Goal: Entertainment & Leisure: Consume media (video, audio)

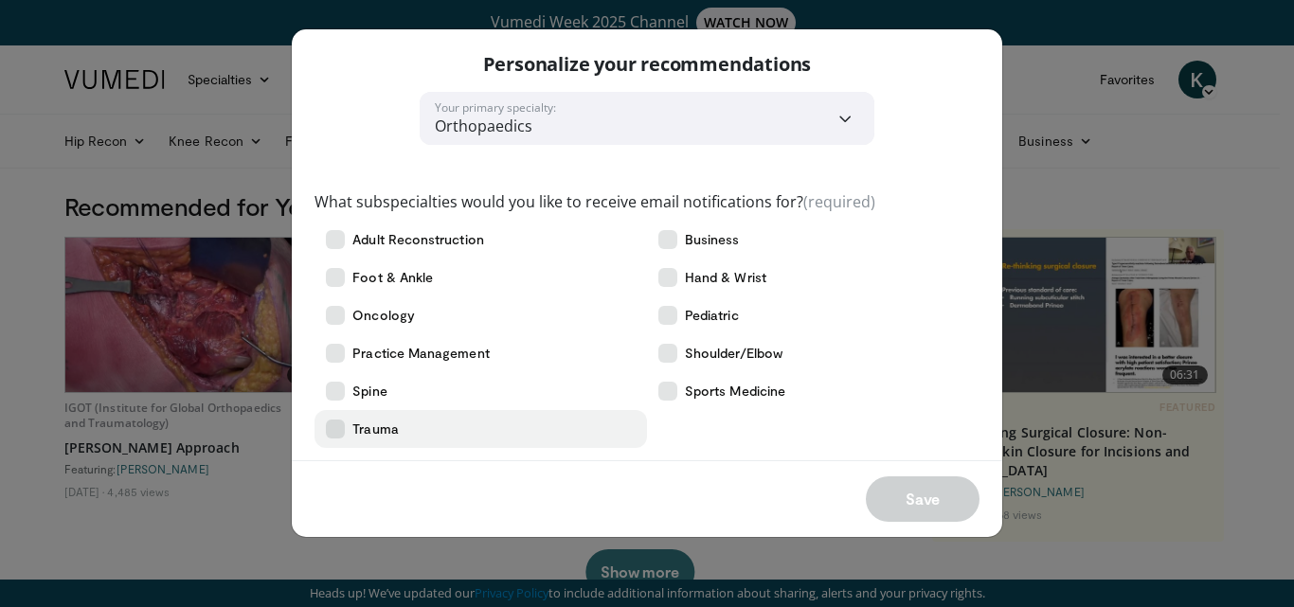
click at [335, 432] on icon at bounding box center [335, 429] width 19 height 19
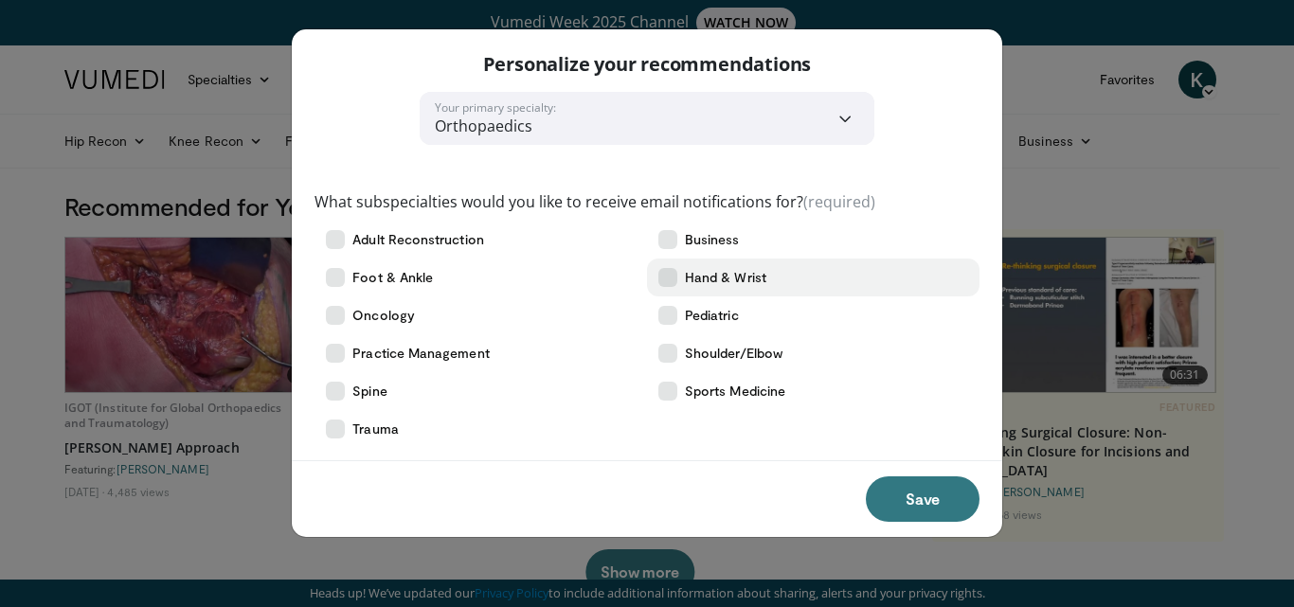
click at [668, 272] on icon at bounding box center [668, 277] width 19 height 19
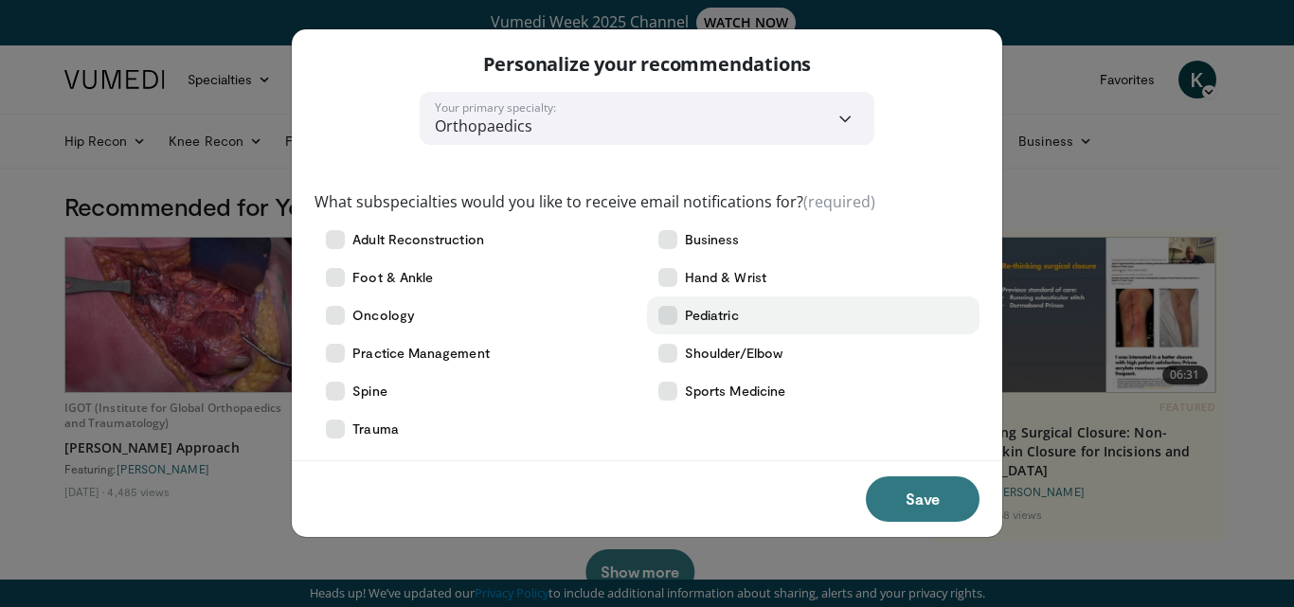
click at [754, 322] on label "Pediatric" at bounding box center [813, 316] width 333 height 38
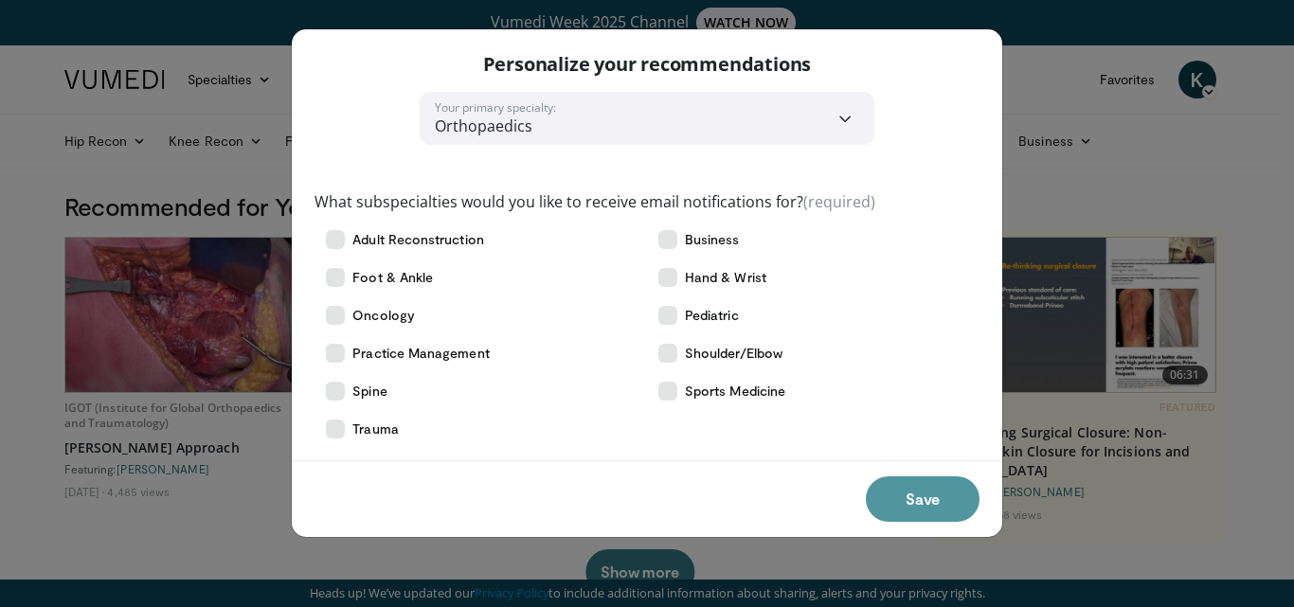
click at [934, 492] on button "Save" at bounding box center [923, 499] width 114 height 45
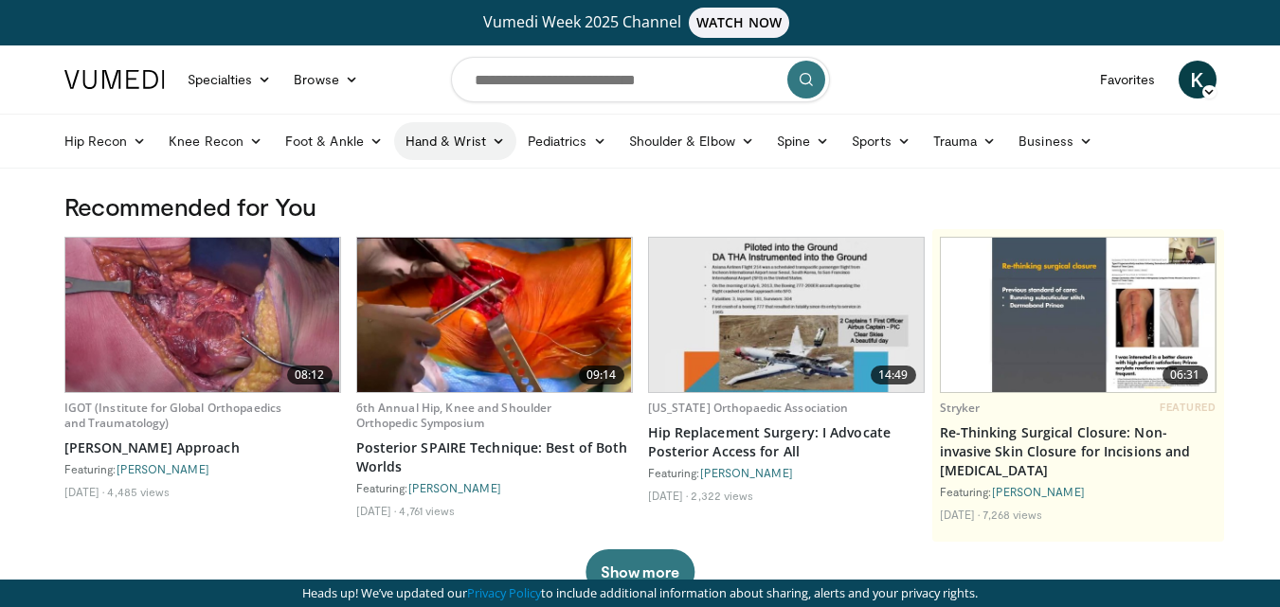
click at [444, 141] on link "Hand & Wrist" at bounding box center [455, 141] width 122 height 38
click at [435, 181] on link "Hand" at bounding box center [508, 186] width 226 height 30
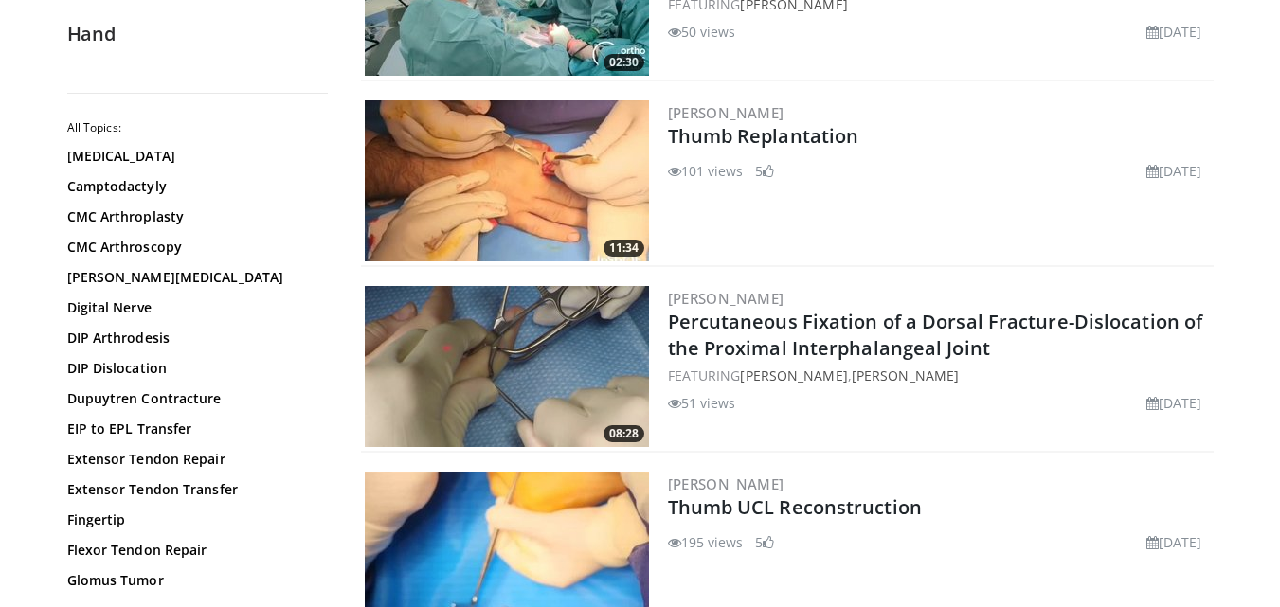
scroll to position [568, 0]
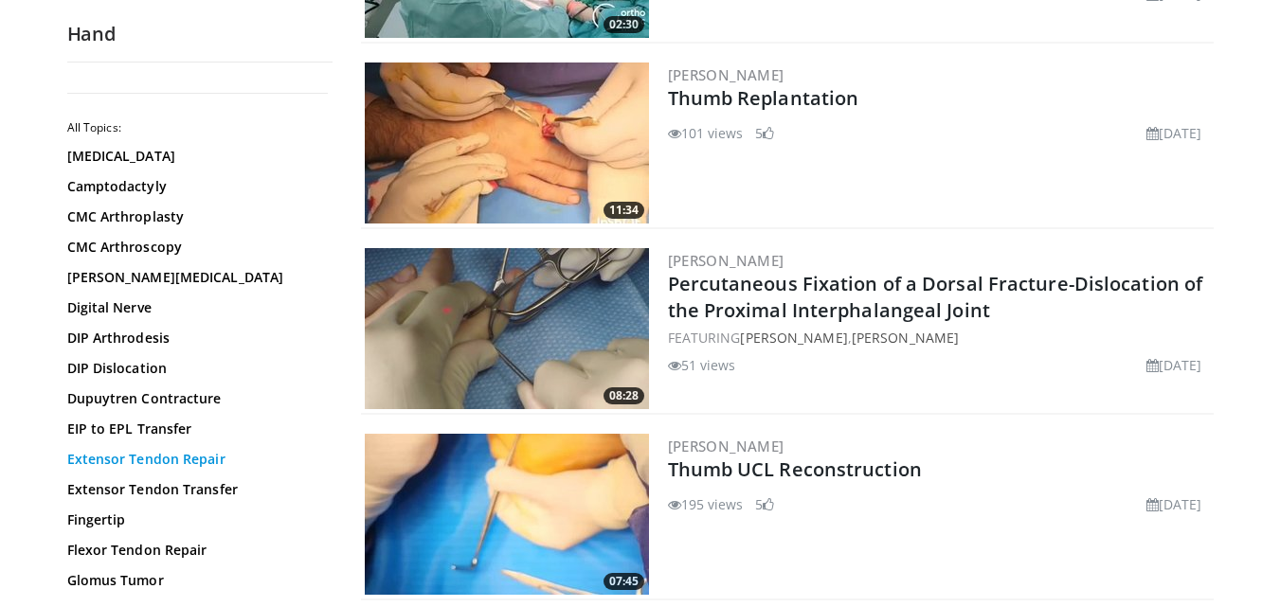
click at [184, 451] on link "Extensor Tendon Repair" at bounding box center [195, 459] width 256 height 19
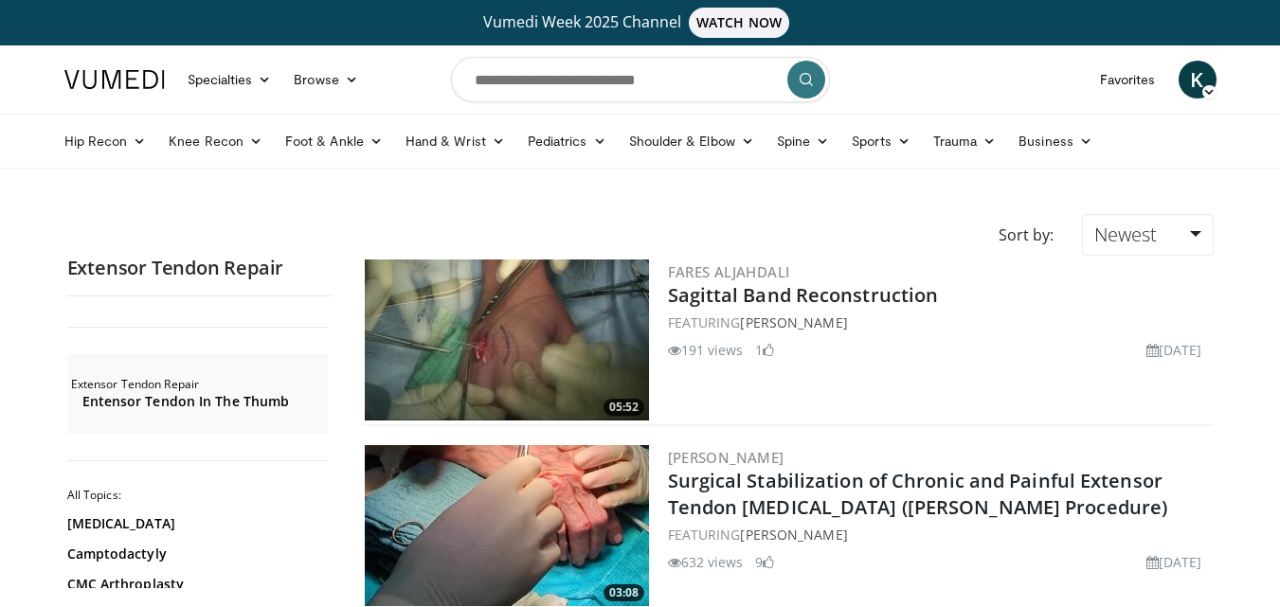
click at [539, 329] on img at bounding box center [507, 340] width 284 height 161
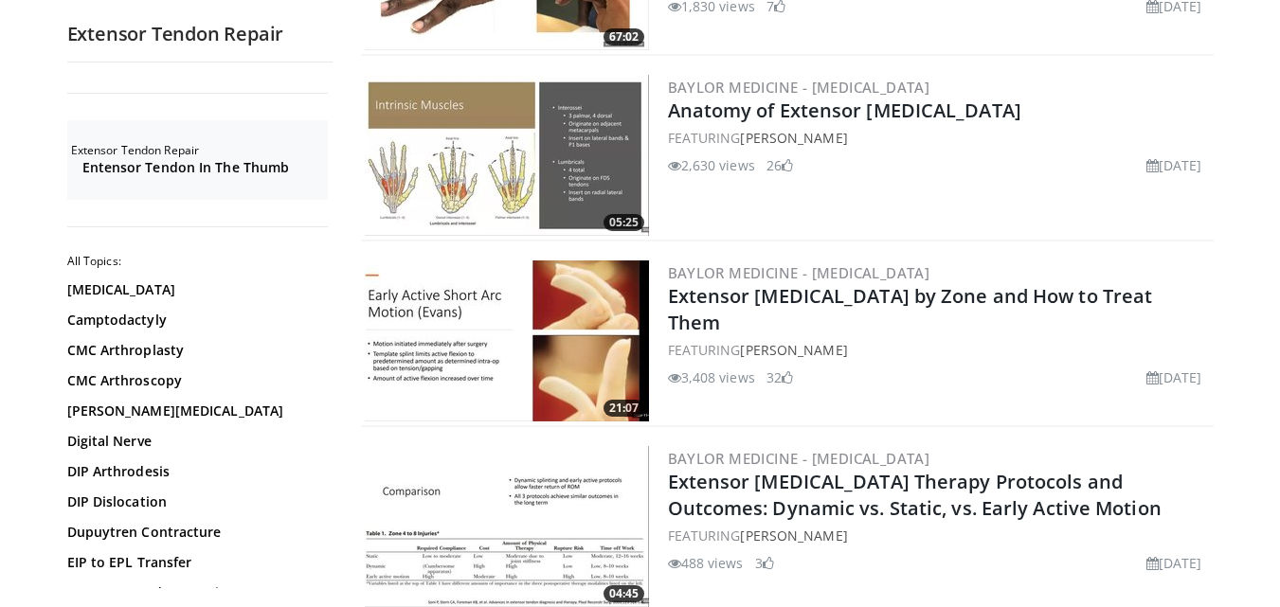
scroll to position [1857, 0]
click at [617, 365] on img at bounding box center [507, 340] width 284 height 161
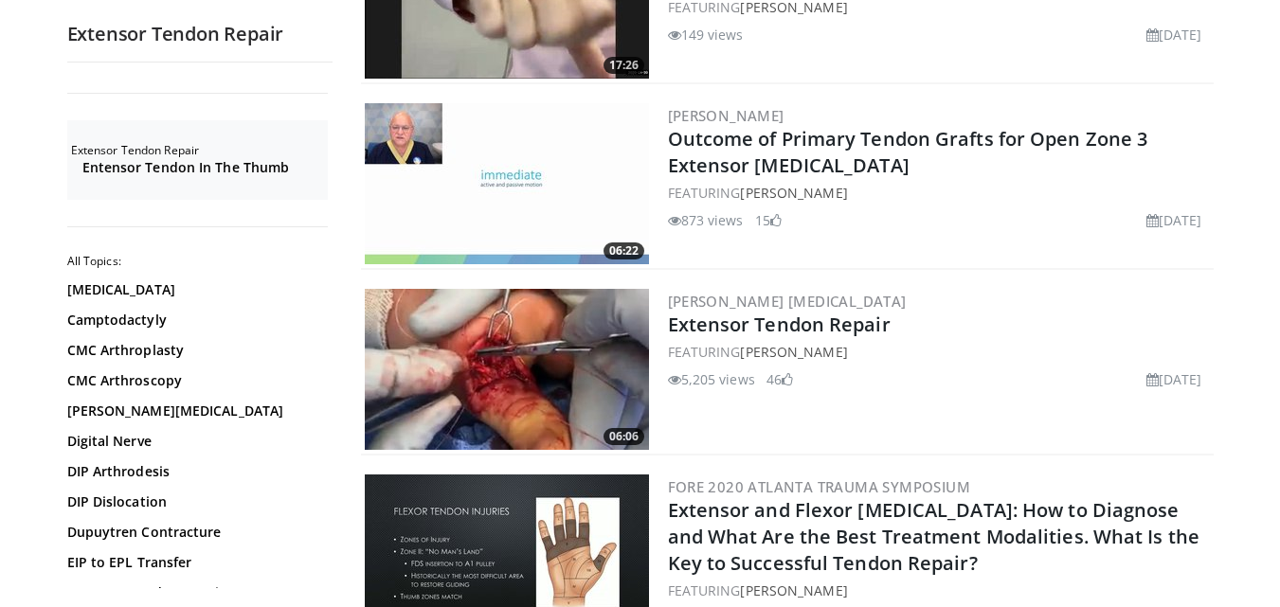
scroll to position [2653, 0]
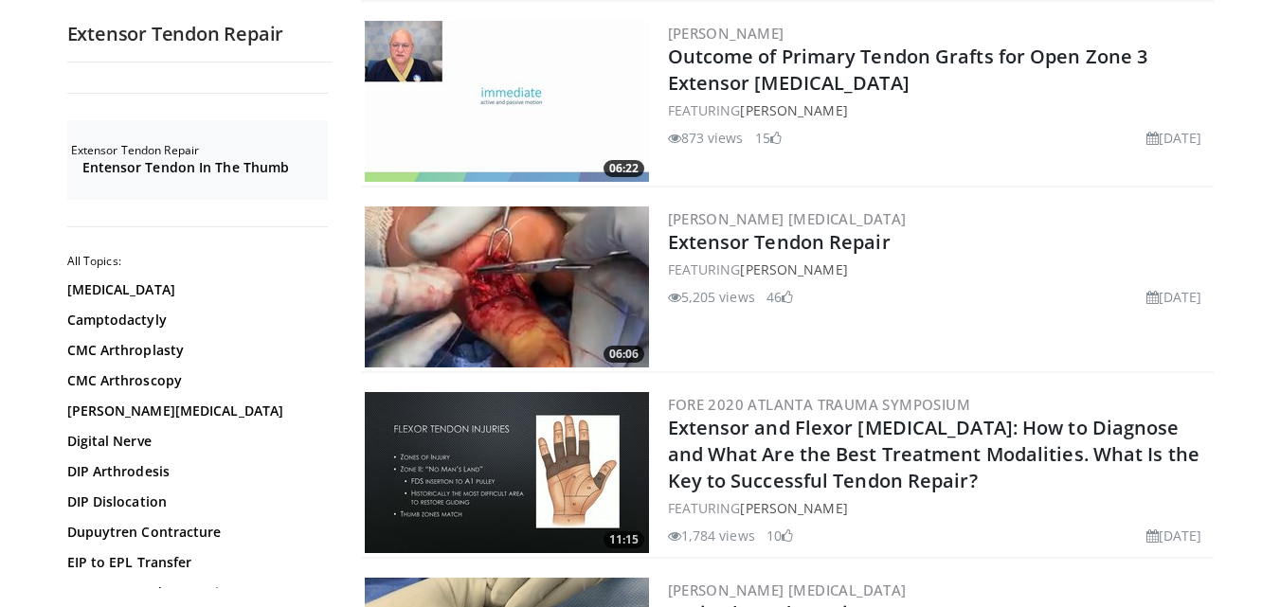
click at [532, 256] on img at bounding box center [507, 287] width 284 height 161
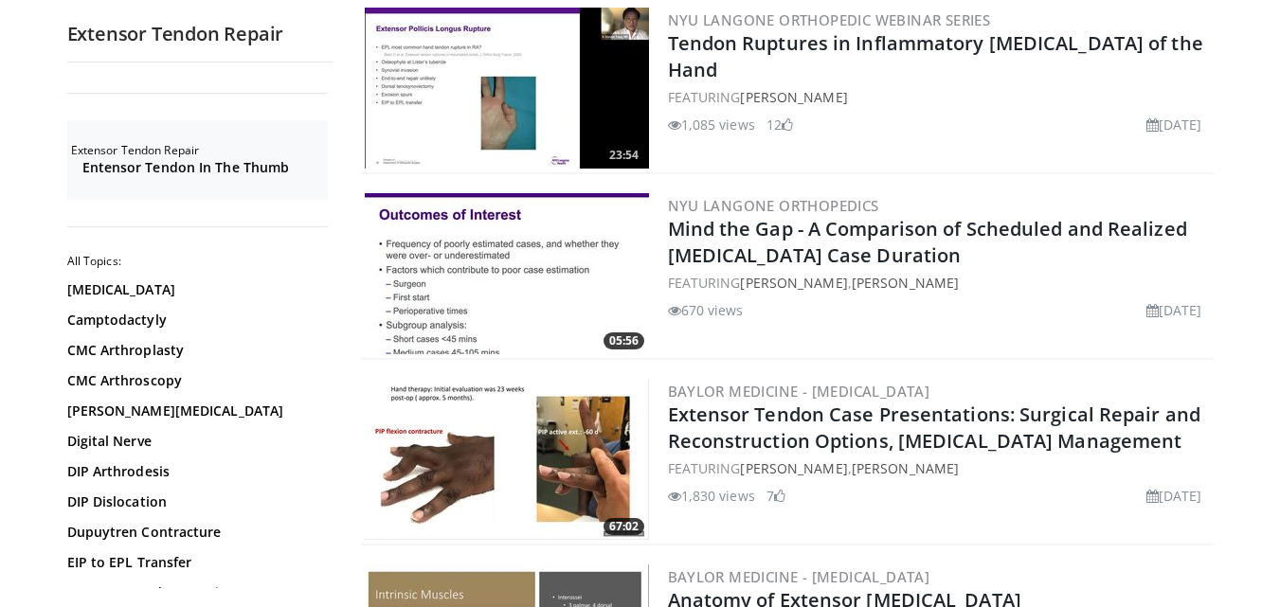
scroll to position [1402, 0]
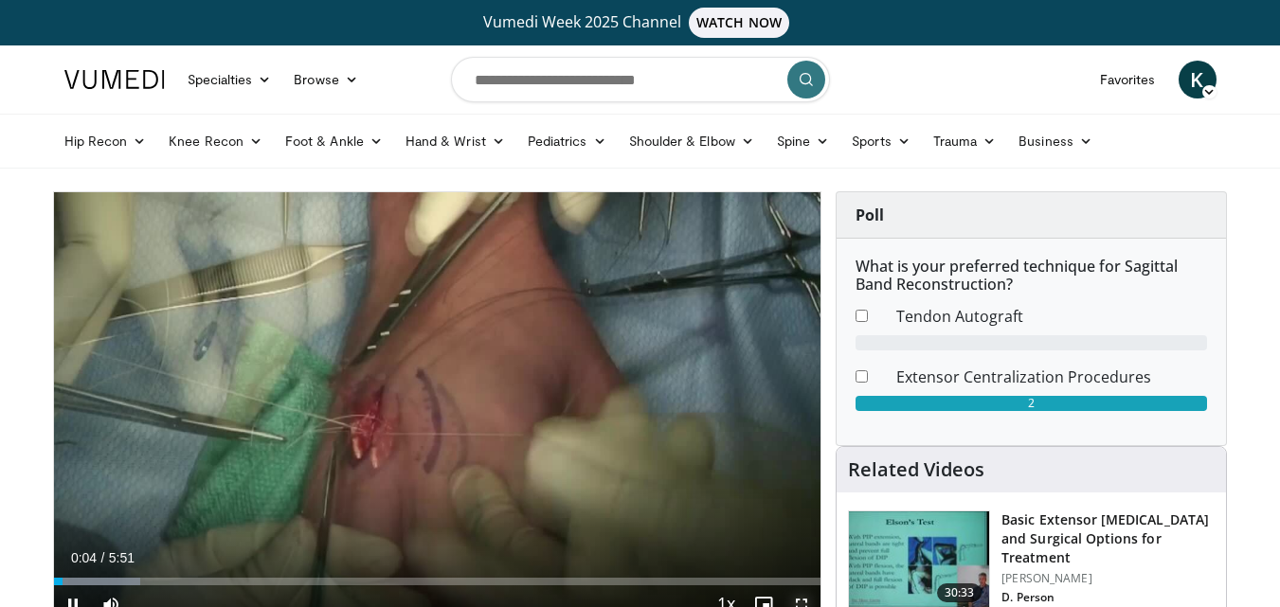
click at [798, 597] on span "Video Player" at bounding box center [802, 605] width 38 height 38
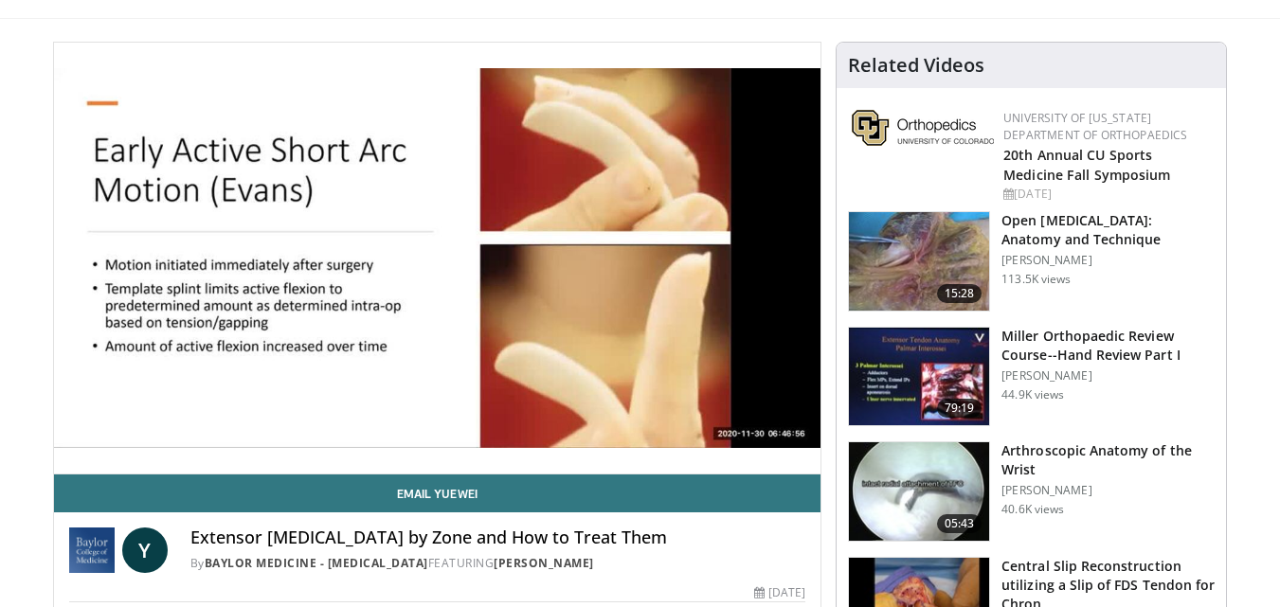
scroll to position [152, 0]
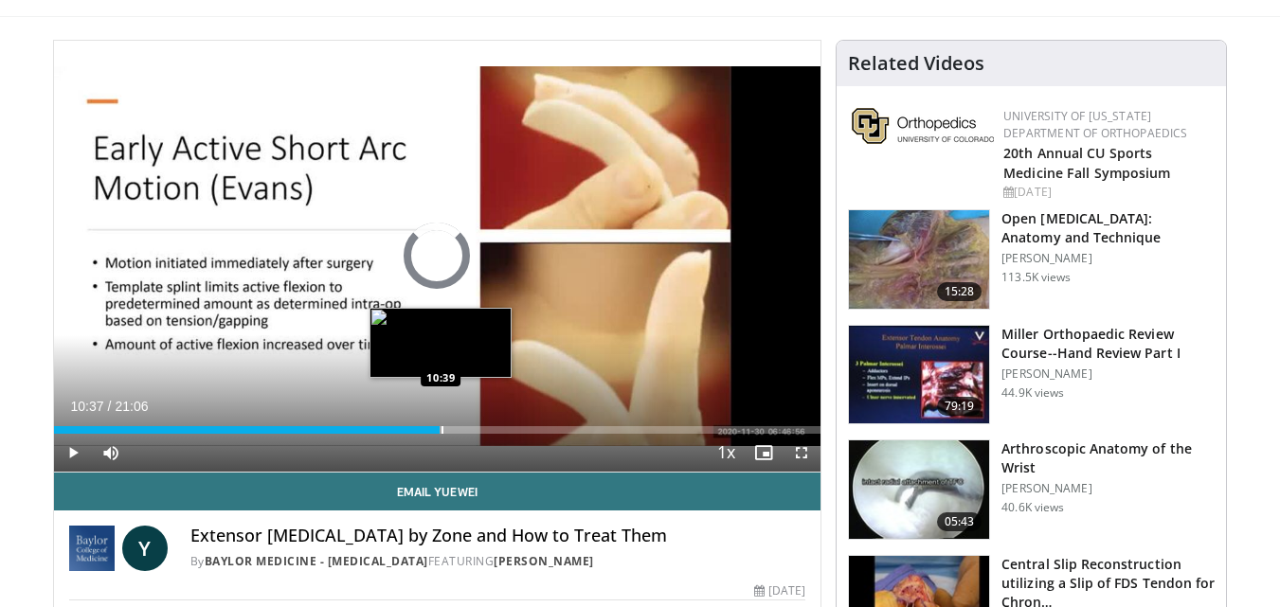
click at [442, 426] on div "Progress Bar" at bounding box center [443, 430] width 2 height 8
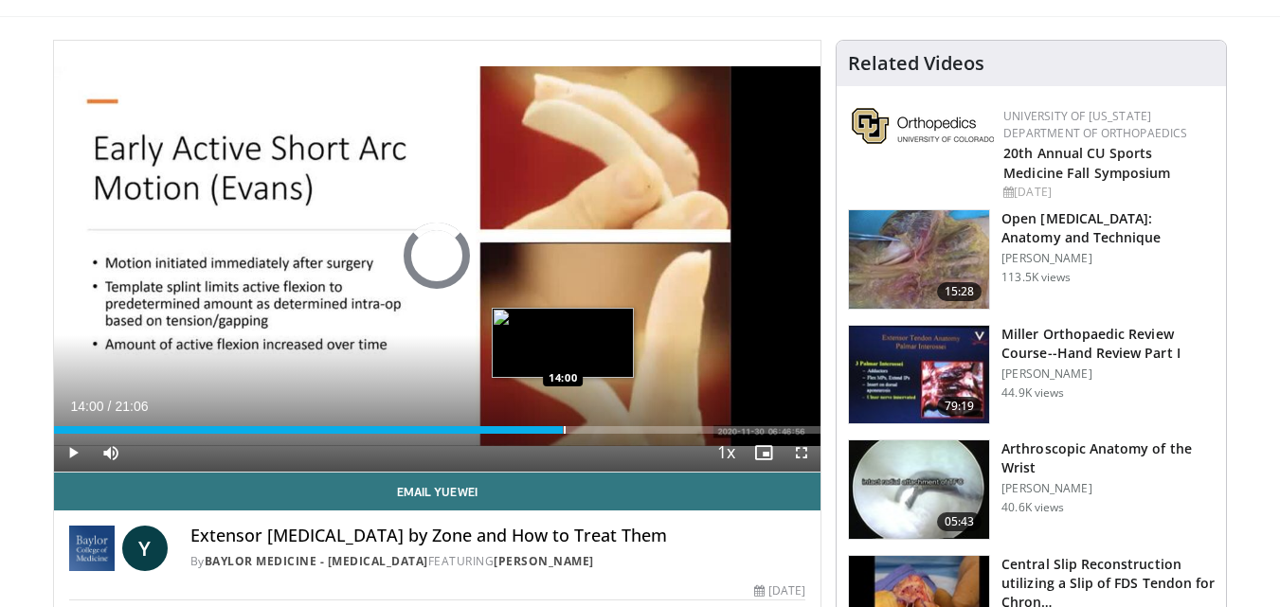
click at [563, 424] on div "Loaded : 56.08% 14:00 14:00" at bounding box center [437, 425] width 767 height 18
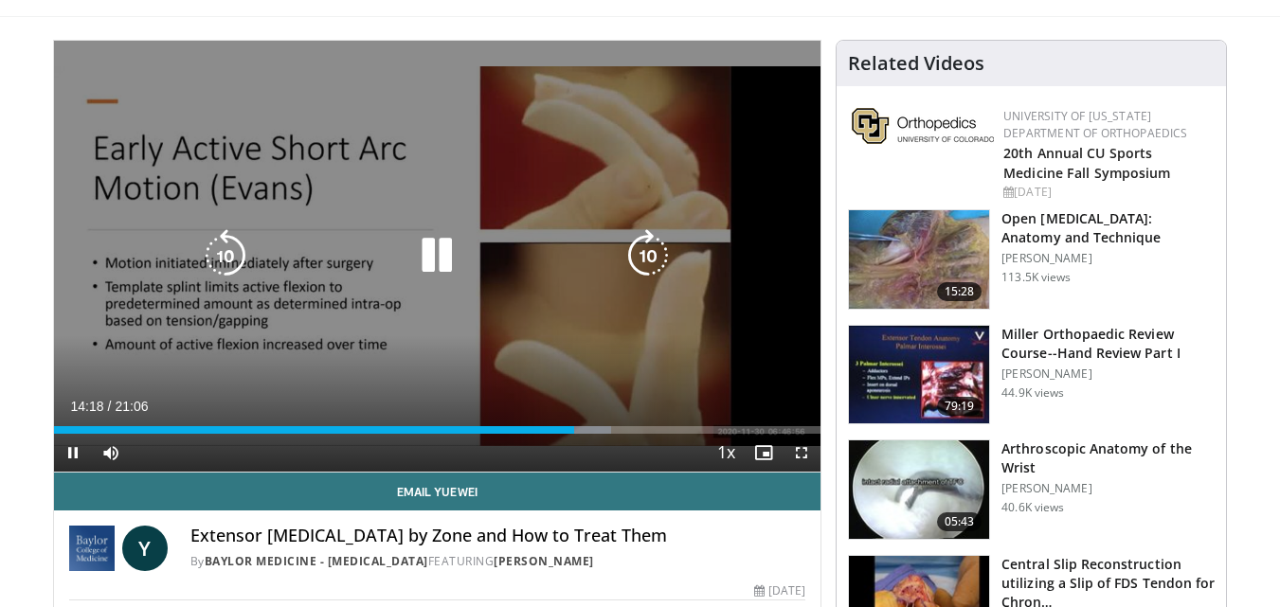
click at [324, 232] on div "30 seconds Tap to unmute" at bounding box center [437, 256] width 767 height 431
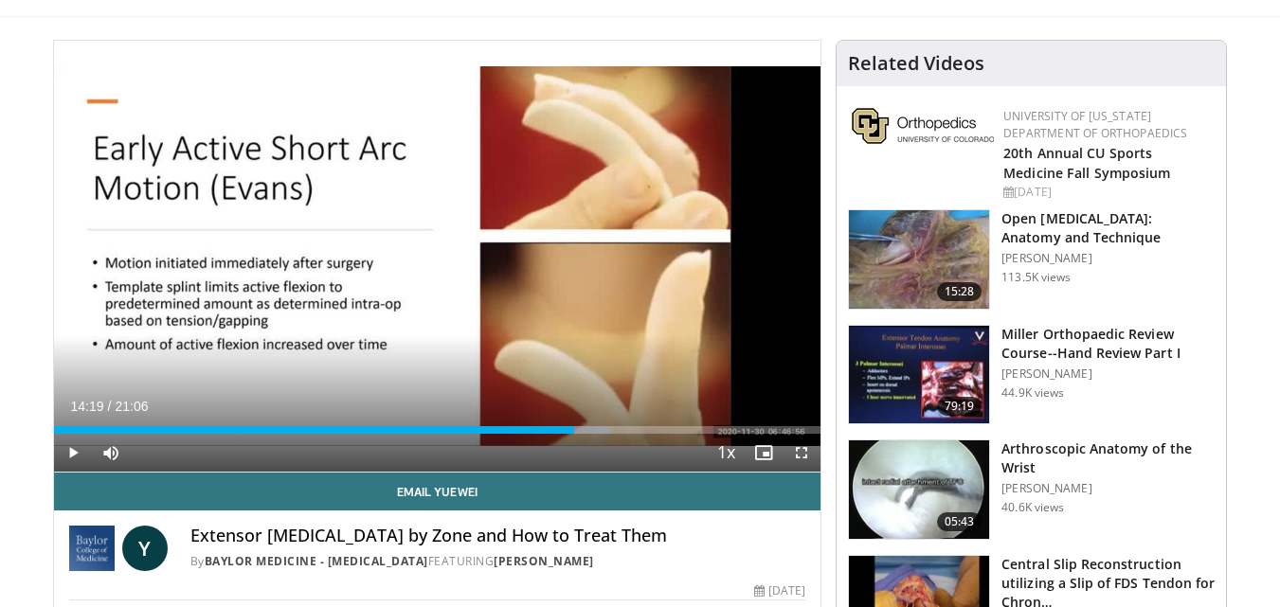
click at [324, 232] on div "30 seconds Tap to unmute" at bounding box center [437, 256] width 767 height 431
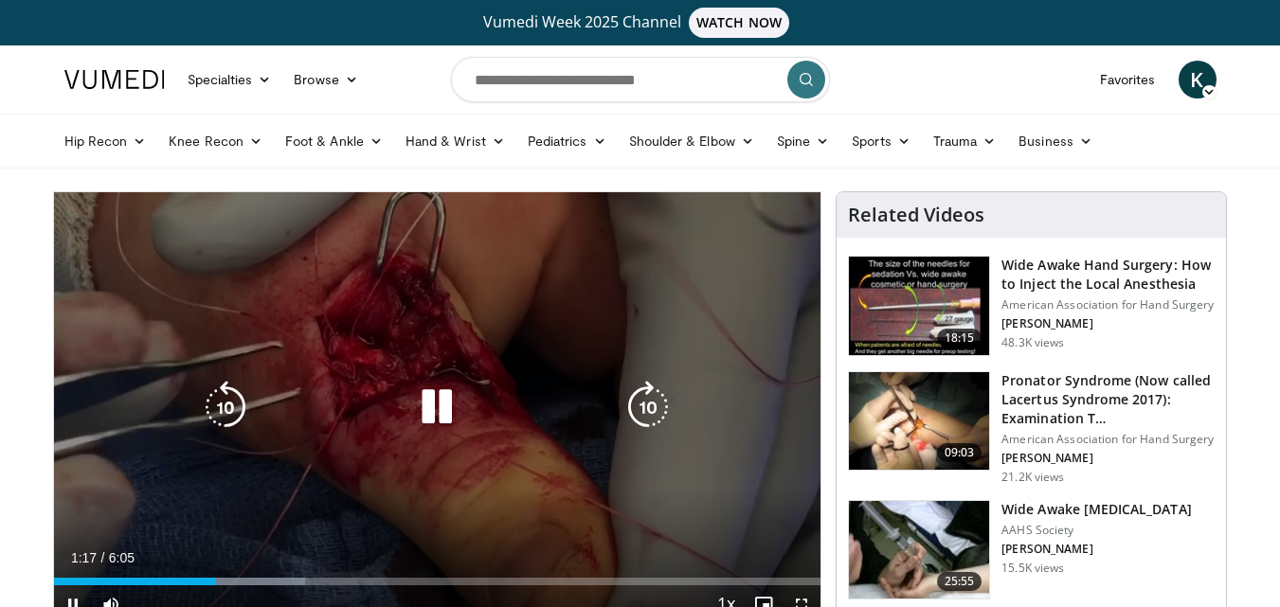
click at [575, 304] on div "70 seconds Tap to unmute" at bounding box center [437, 407] width 767 height 431
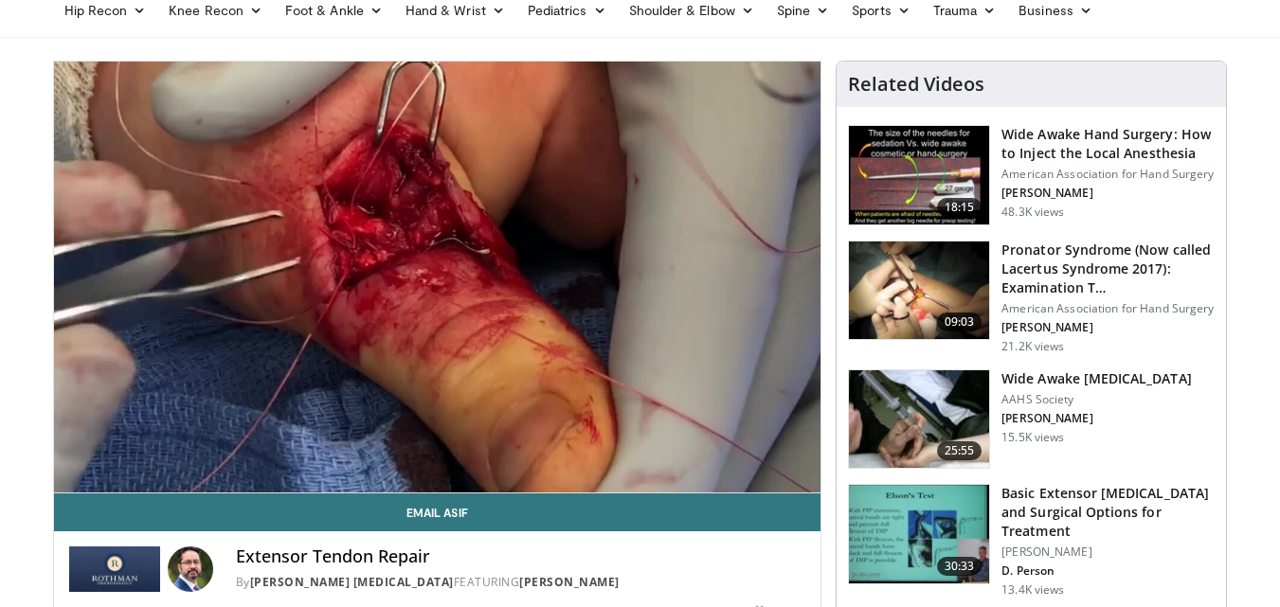
scroll to position [145, 0]
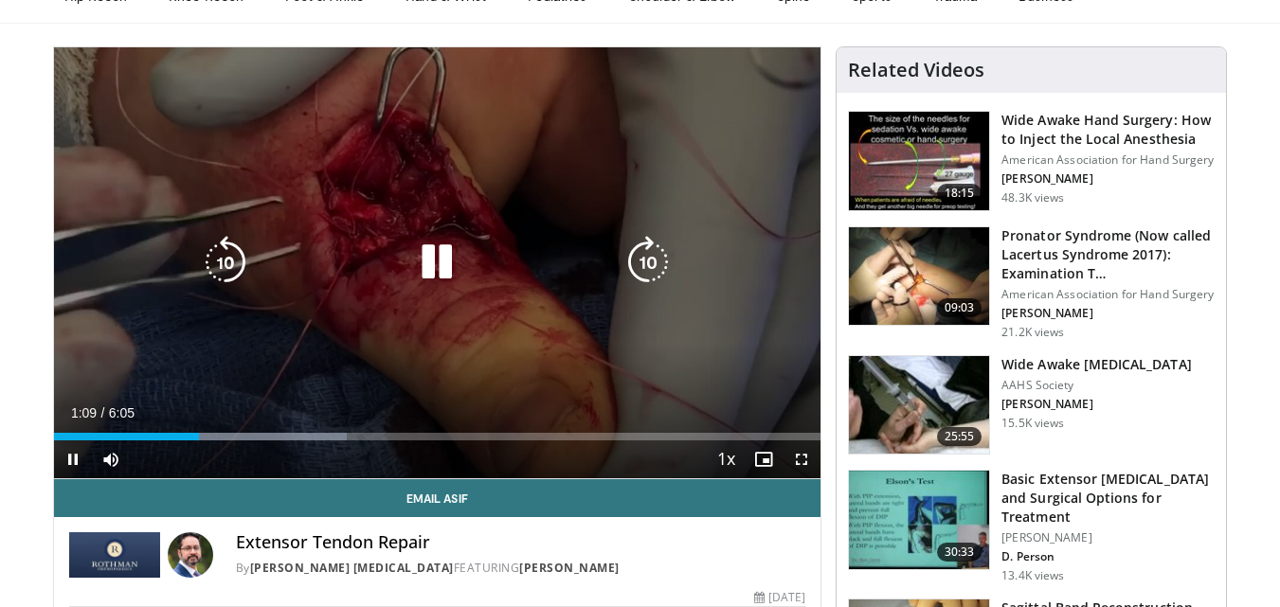
click at [486, 293] on div "20 seconds Tap to unmute" at bounding box center [437, 262] width 767 height 431
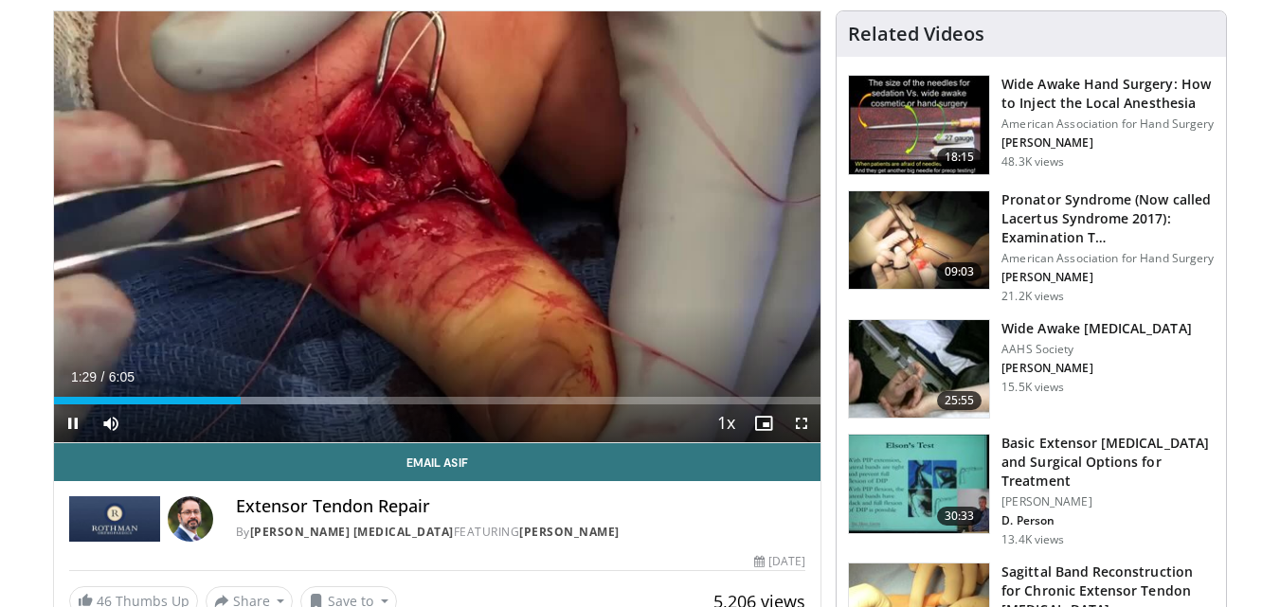
scroll to position [183, 0]
